Goal: Transaction & Acquisition: Subscribe to service/newsletter

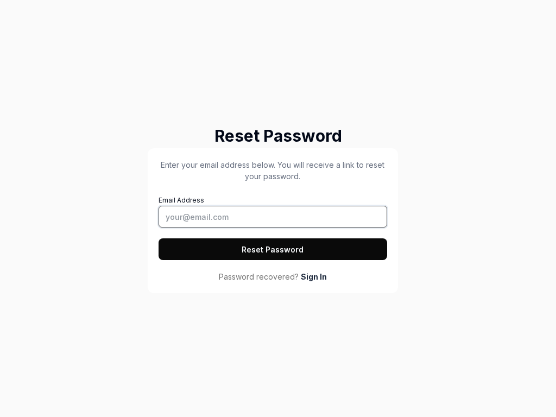
click at [272, 217] on input "Email Address" at bounding box center [272, 217] width 228 height 22
click at [272, 249] on button "Reset Password" at bounding box center [272, 249] width 228 height 22
type input "tester@squidler.io"
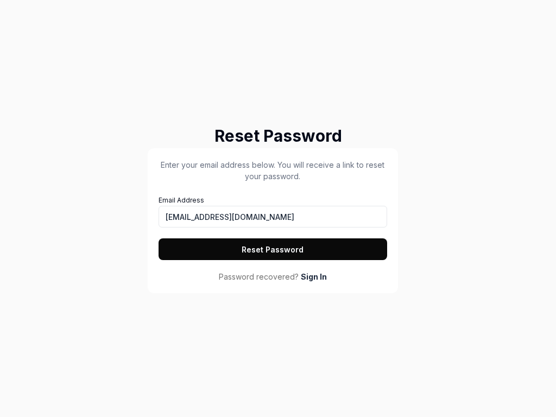
click at [272, 249] on button "Reset Password" at bounding box center [272, 249] width 228 height 22
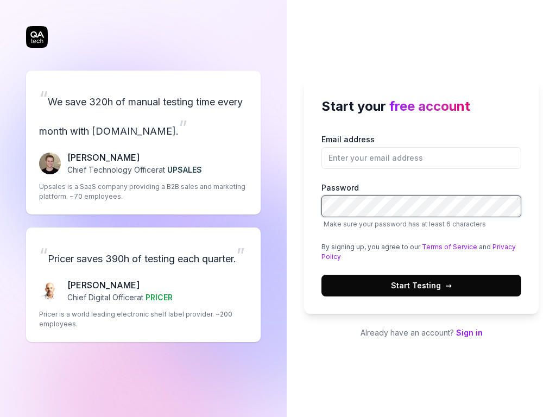
click at [321, 275] on button "Start Testing →" at bounding box center [421, 286] width 200 height 22
click at [143, 128] on div "“ We save 320h of manual testing time every month with QA.tech. ” Fredrik Seidl…" at bounding box center [143, 143] width 234 height 144
click at [421, 285] on span "Start Testing →" at bounding box center [421, 284] width 61 height 11
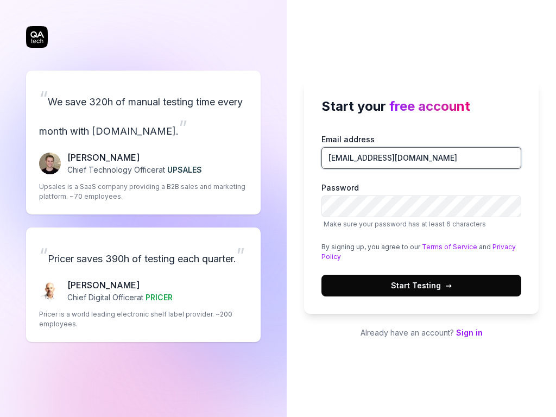
type input "tester@squidler.io"
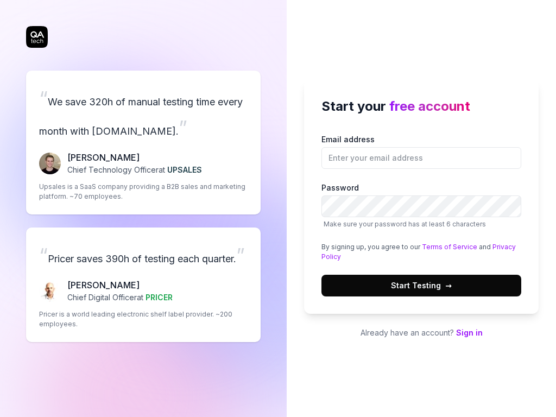
click at [421, 285] on span "Start Testing →" at bounding box center [421, 284] width 61 height 11
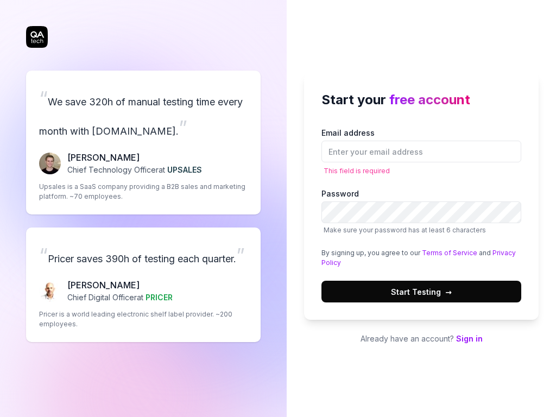
click at [143, 284] on div "“ Pricer saves 390h of testing each quarter. ” [PERSON_NAME] Chief Digital Offi…" at bounding box center [143, 284] width 234 height 114
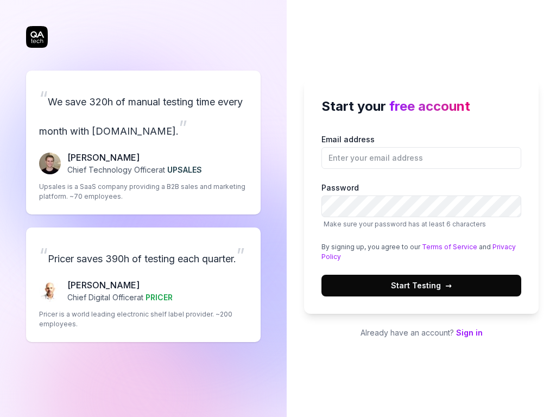
click at [143, 284] on div "“ Pricer saves 390h of testing each quarter. ” Chris Chalkitis Chief Digital Of…" at bounding box center [143, 284] width 234 height 114
click at [143, 128] on div "“ We save 320h of manual testing time every month with QA.tech. ” Fredrik Seidl…" at bounding box center [143, 143] width 234 height 144
click at [498, 246] on link "Privacy Policy" at bounding box center [418, 252] width 194 height 18
